Goal: Information Seeking & Learning: Learn about a topic

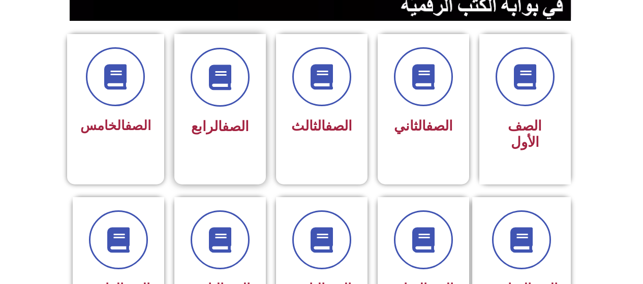
scroll to position [254, 0]
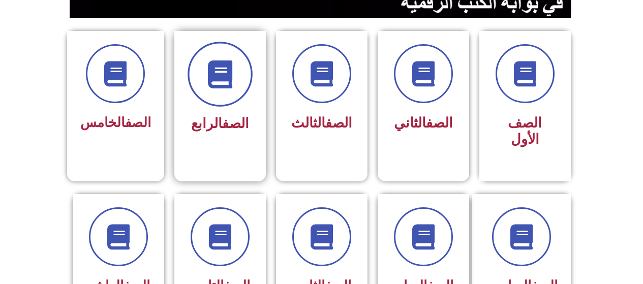
click at [217, 101] on span at bounding box center [220, 74] width 65 height 65
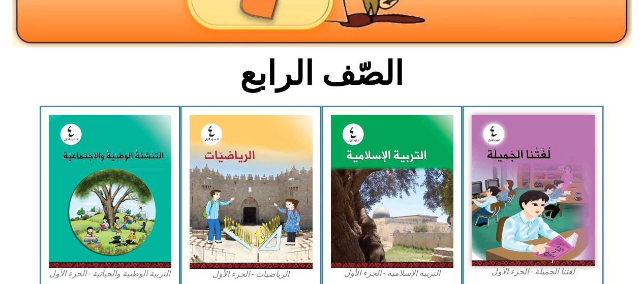
scroll to position [305, 0]
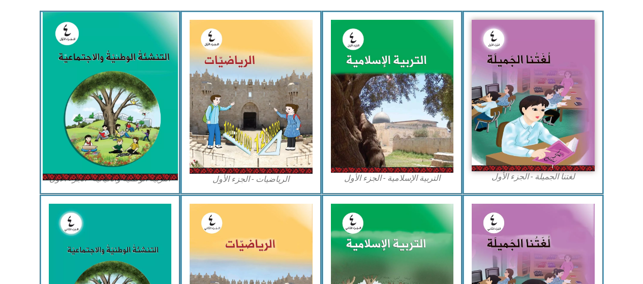
click at [142, 124] on img at bounding box center [109, 96] width 135 height 168
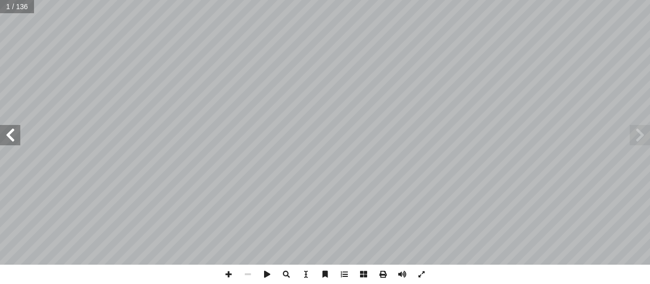
click at [8, 141] on span at bounding box center [10, 135] width 20 height 20
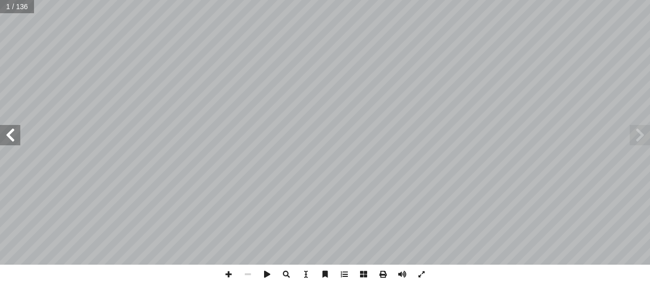
click at [8, 141] on span at bounding box center [10, 135] width 20 height 20
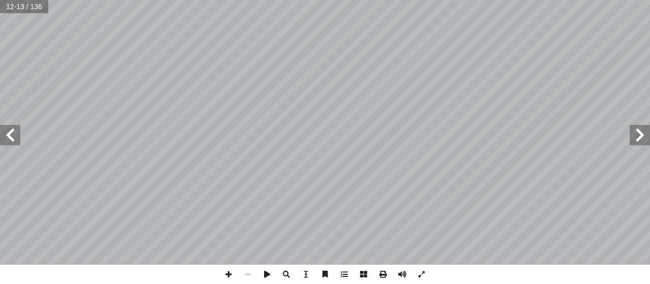
click at [8, 141] on span at bounding box center [10, 135] width 20 height 20
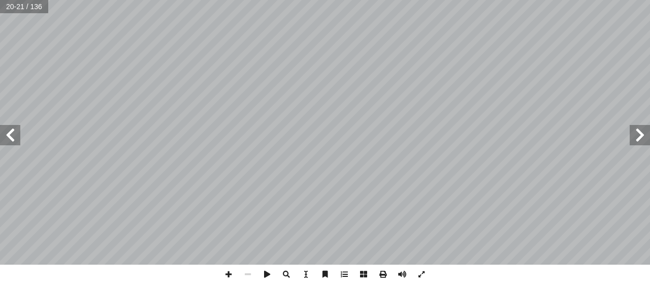
click at [10, 139] on span at bounding box center [10, 135] width 20 height 20
click at [16, 135] on span at bounding box center [10, 135] width 20 height 20
click at [15, 130] on span at bounding box center [10, 135] width 20 height 20
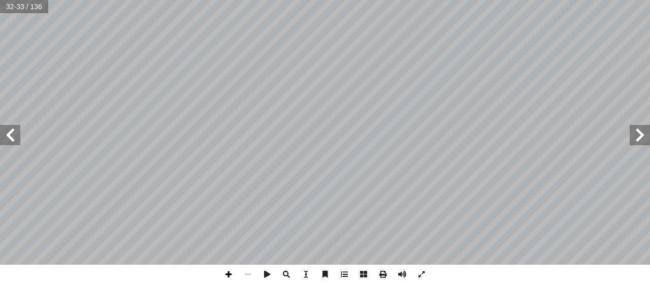
click at [227, 278] on span at bounding box center [228, 274] width 19 height 19
click at [229, 274] on span at bounding box center [228, 274] width 19 height 19
click at [319, 283] on div "٢٨ َ حياة ُ طال َ ي ٍ ق َ سب ُ م ٍ حكم ْ عن � ها تنم َ بديت ٔ راء التي ا � من ا…" at bounding box center [325, 142] width 650 height 284
click at [228, 272] on span at bounding box center [228, 274] width 19 height 19
click at [246, 274] on span at bounding box center [247, 274] width 19 height 19
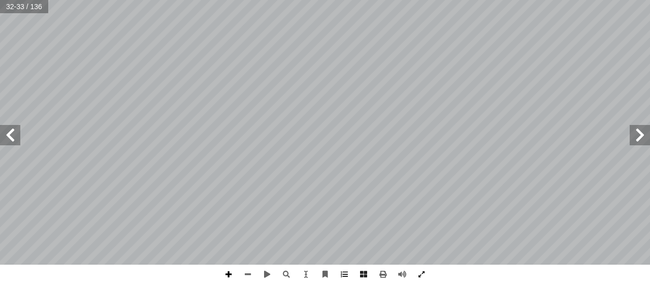
click at [231, 271] on span at bounding box center [228, 274] width 19 height 19
click at [14, 142] on span at bounding box center [10, 135] width 20 height 20
click at [14, 138] on span at bounding box center [10, 135] width 20 height 20
click at [232, 277] on span at bounding box center [228, 274] width 19 height 19
click at [225, 272] on span at bounding box center [228, 274] width 19 height 19
